Goal: Transaction & Acquisition: Purchase product/service

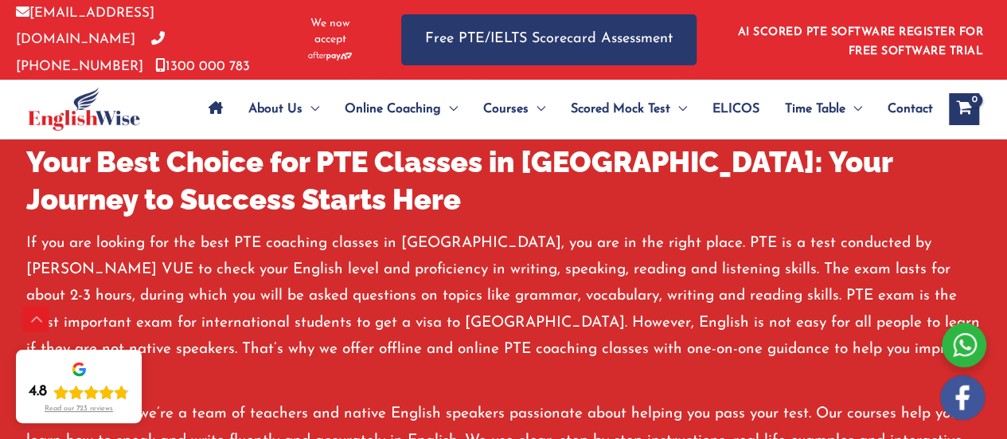
scroll to position [2746, 0]
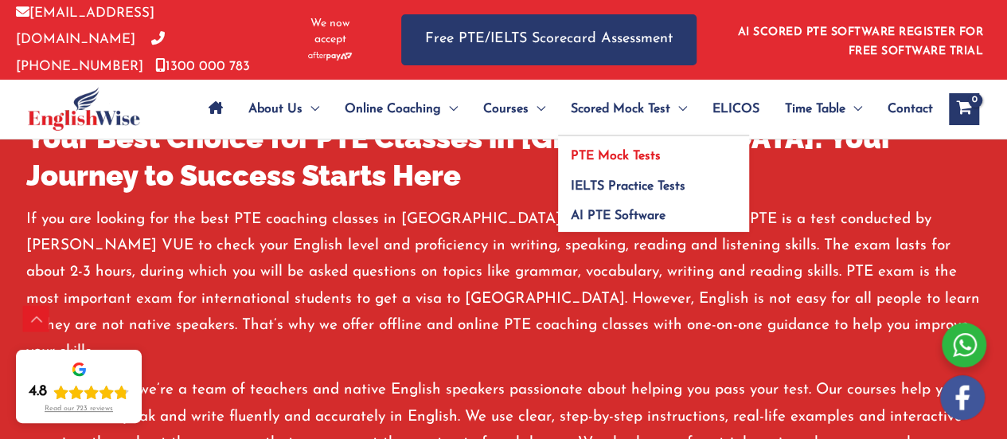
click at [626, 150] on span "PTE Mock Tests" at bounding box center [616, 156] width 90 height 13
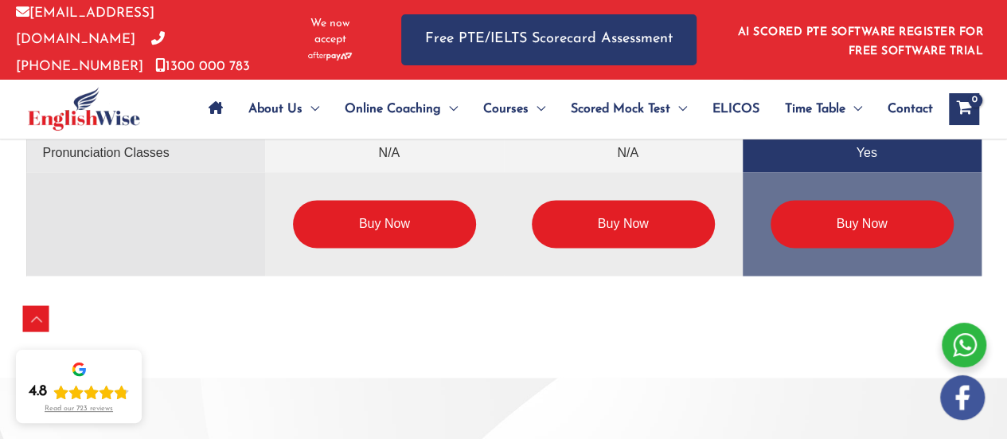
scroll to position [4059, 0]
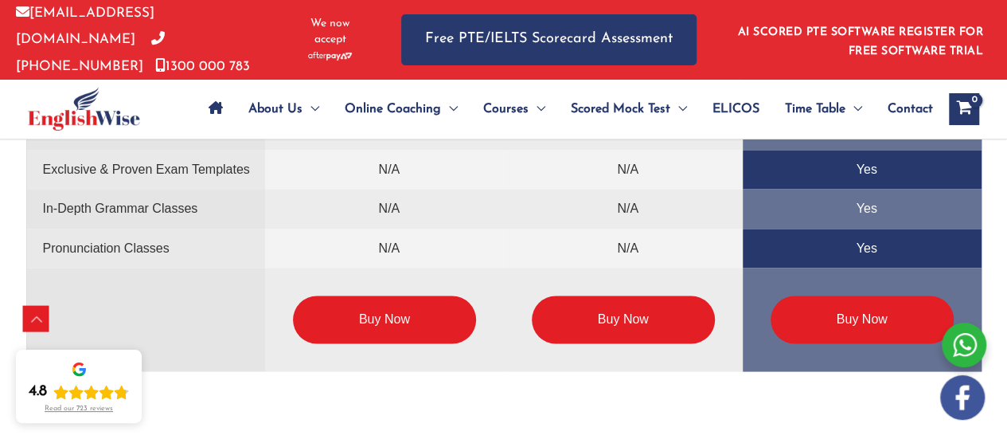
click at [863, 314] on link "Buy Now" at bounding box center [861, 319] width 183 height 48
